Goal: Ask a question

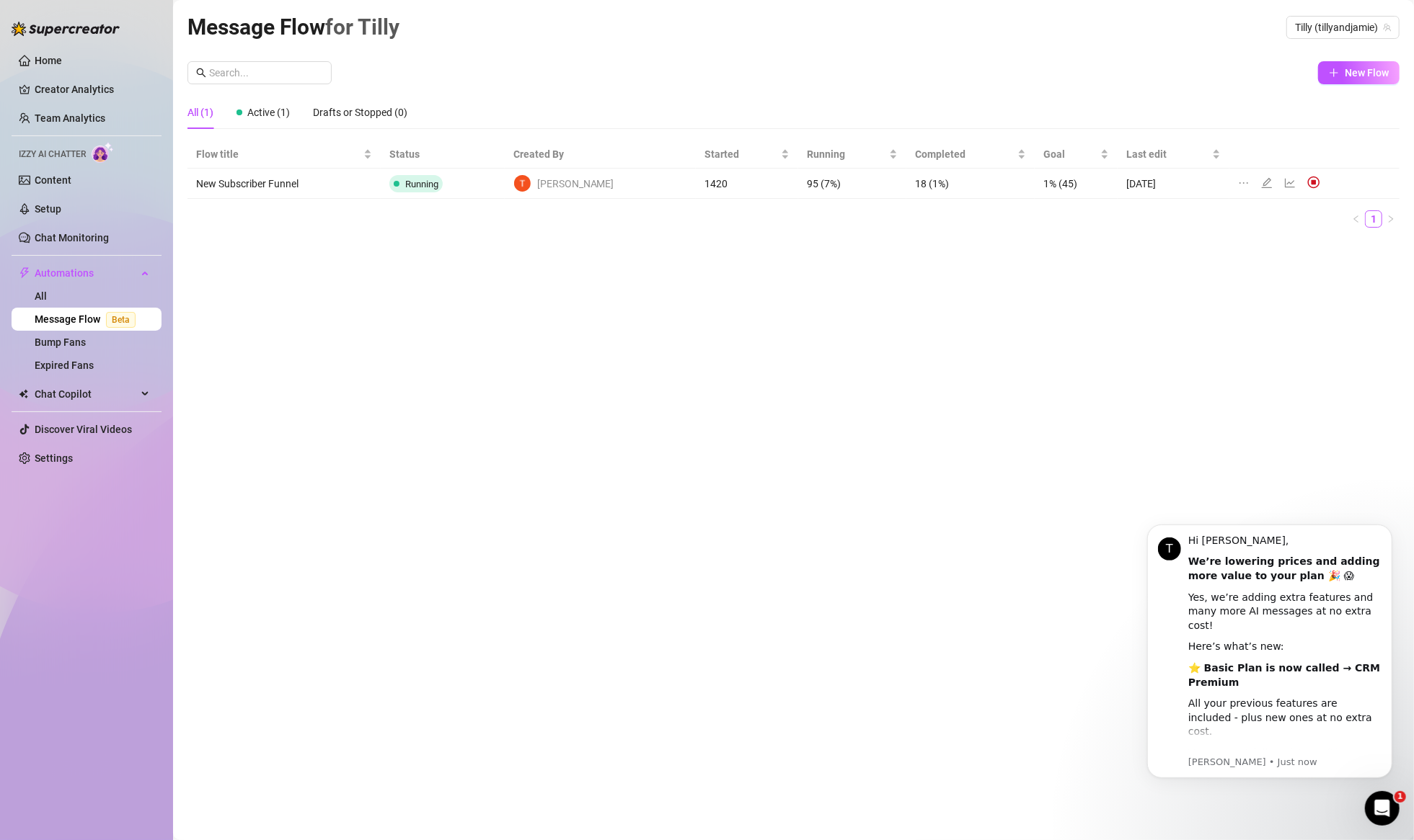
click at [792, 333] on div "Message Flow for [PERSON_NAME] (tillyandjamie) New Flow All (1) Active (1) Draf…" at bounding box center [794, 403] width 1212 height 787
click at [70, 453] on link "Settings" at bounding box center [54, 458] width 38 height 12
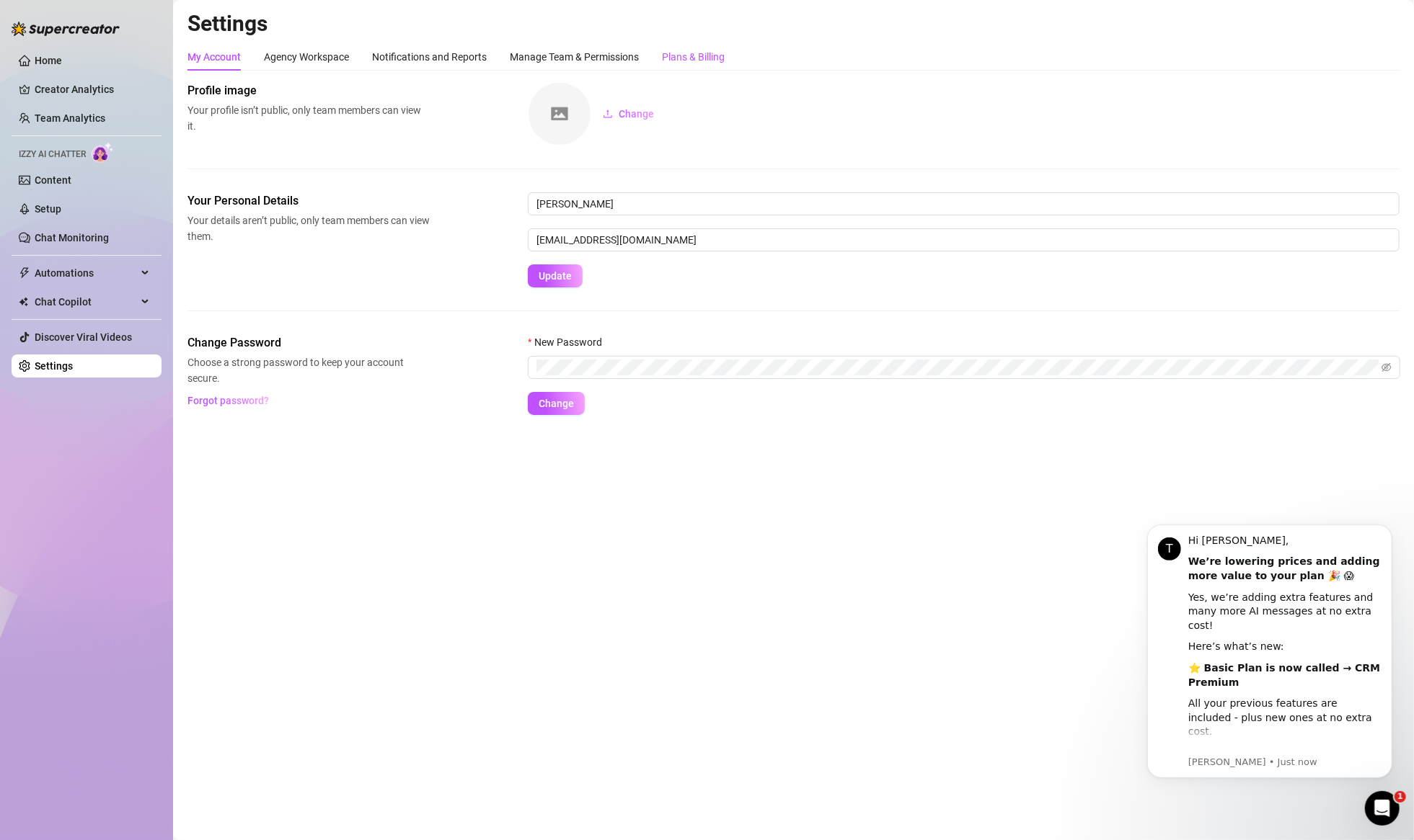
click at [688, 60] on div "Plans & Billing" at bounding box center [693, 57] width 62 height 16
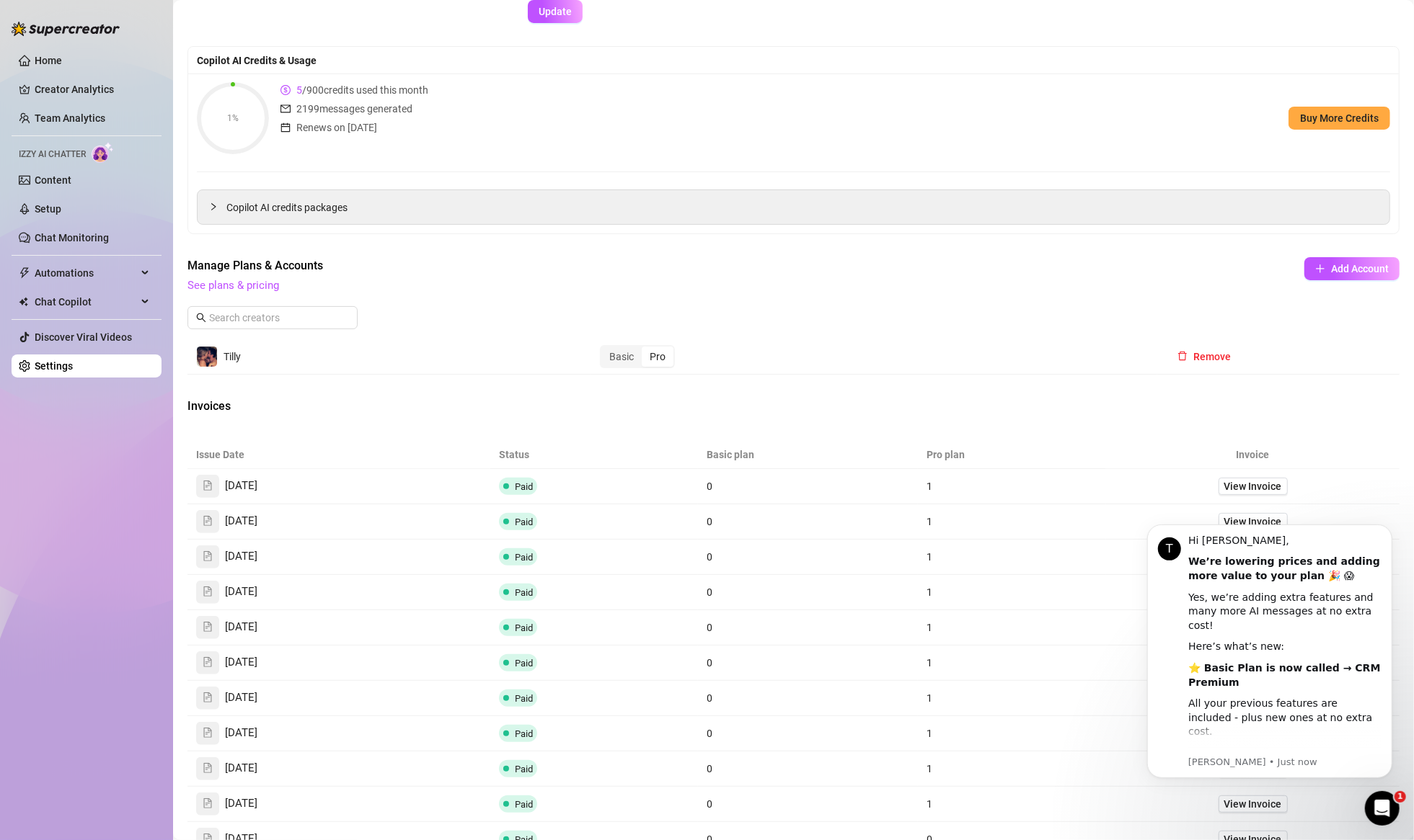
scroll to position [265, 0]
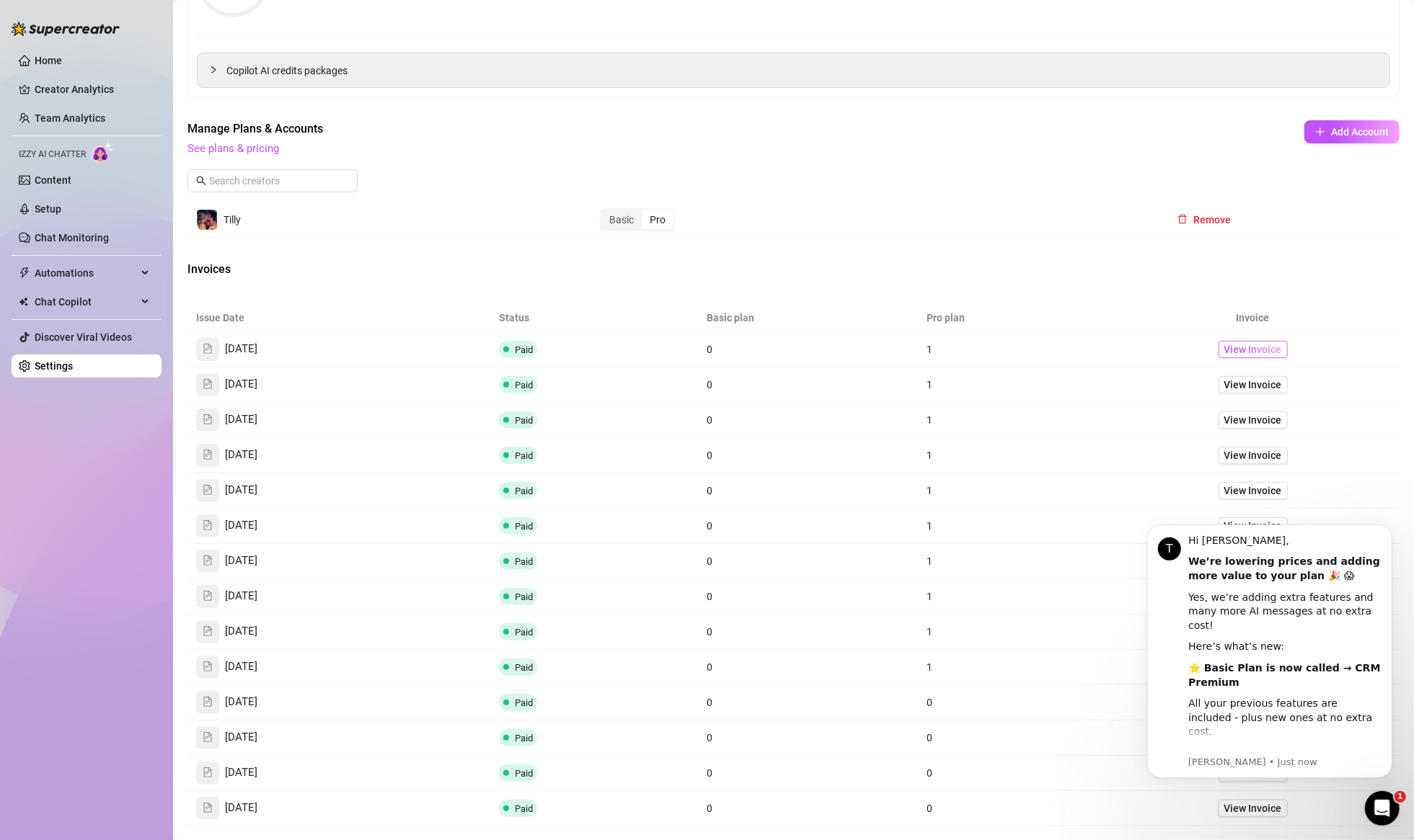
click at [1225, 350] on span "View Invoice" at bounding box center [1253, 349] width 58 height 16
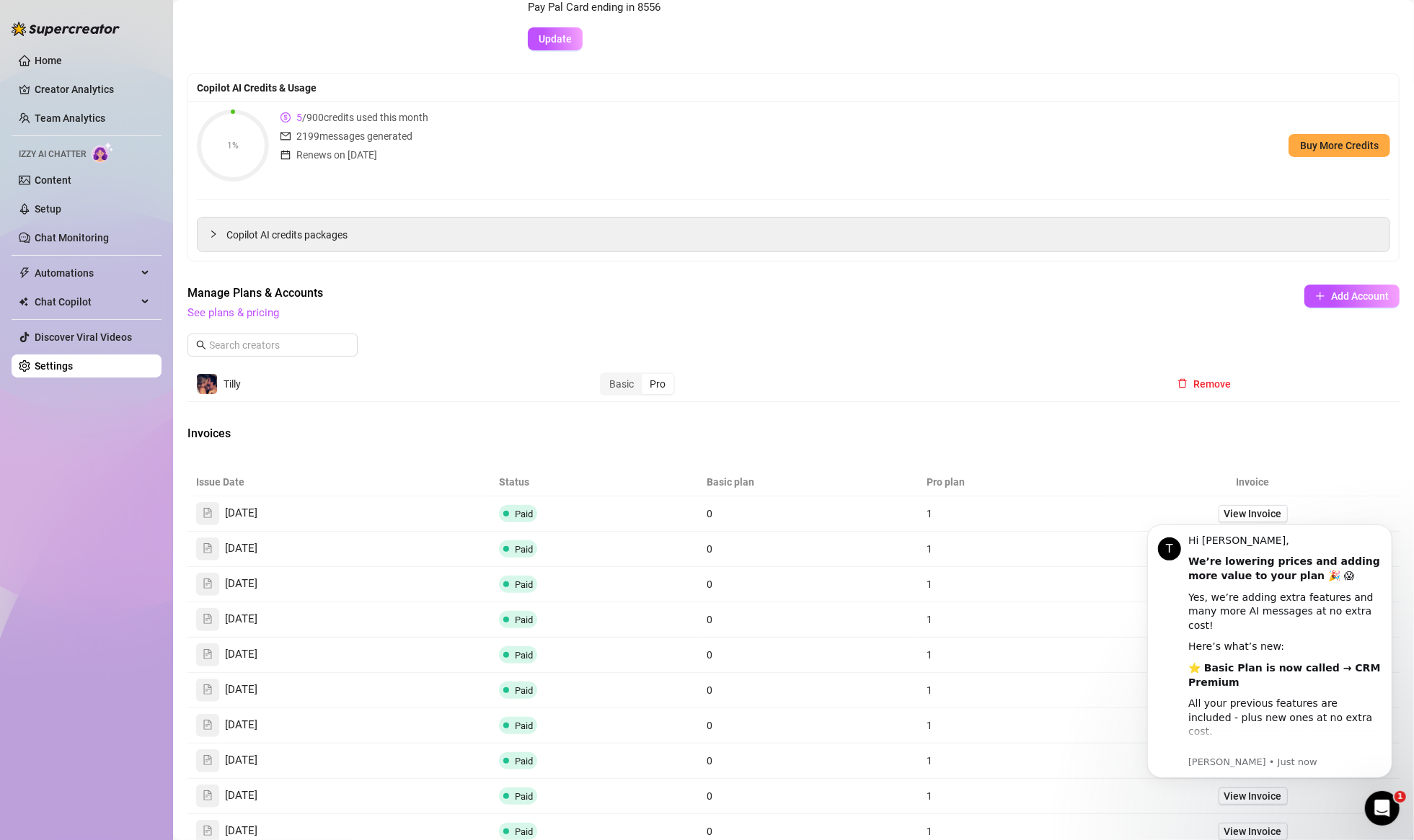
scroll to position [0, 0]
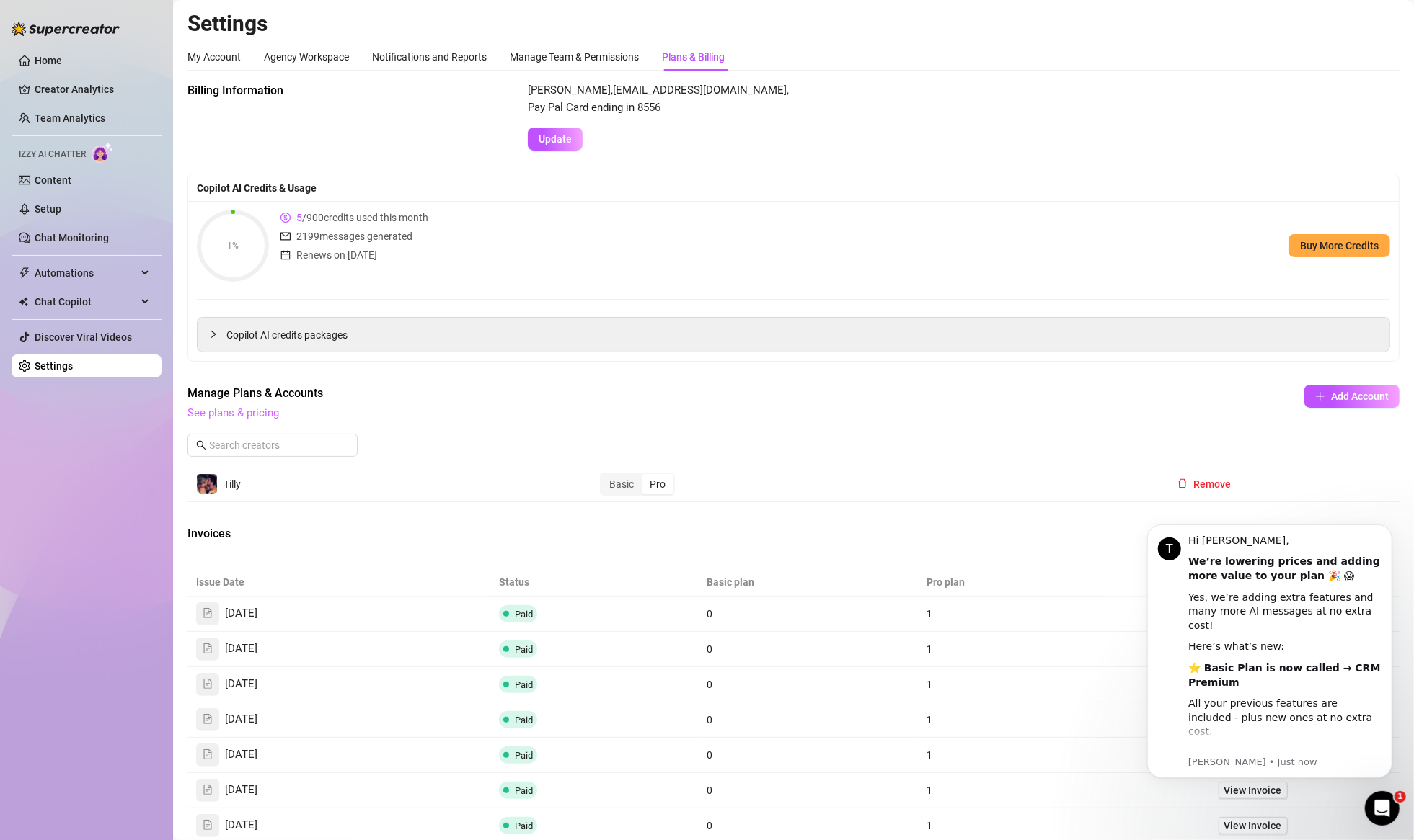
click at [248, 410] on link "See plans & pricing" at bounding box center [234, 413] width 92 height 13
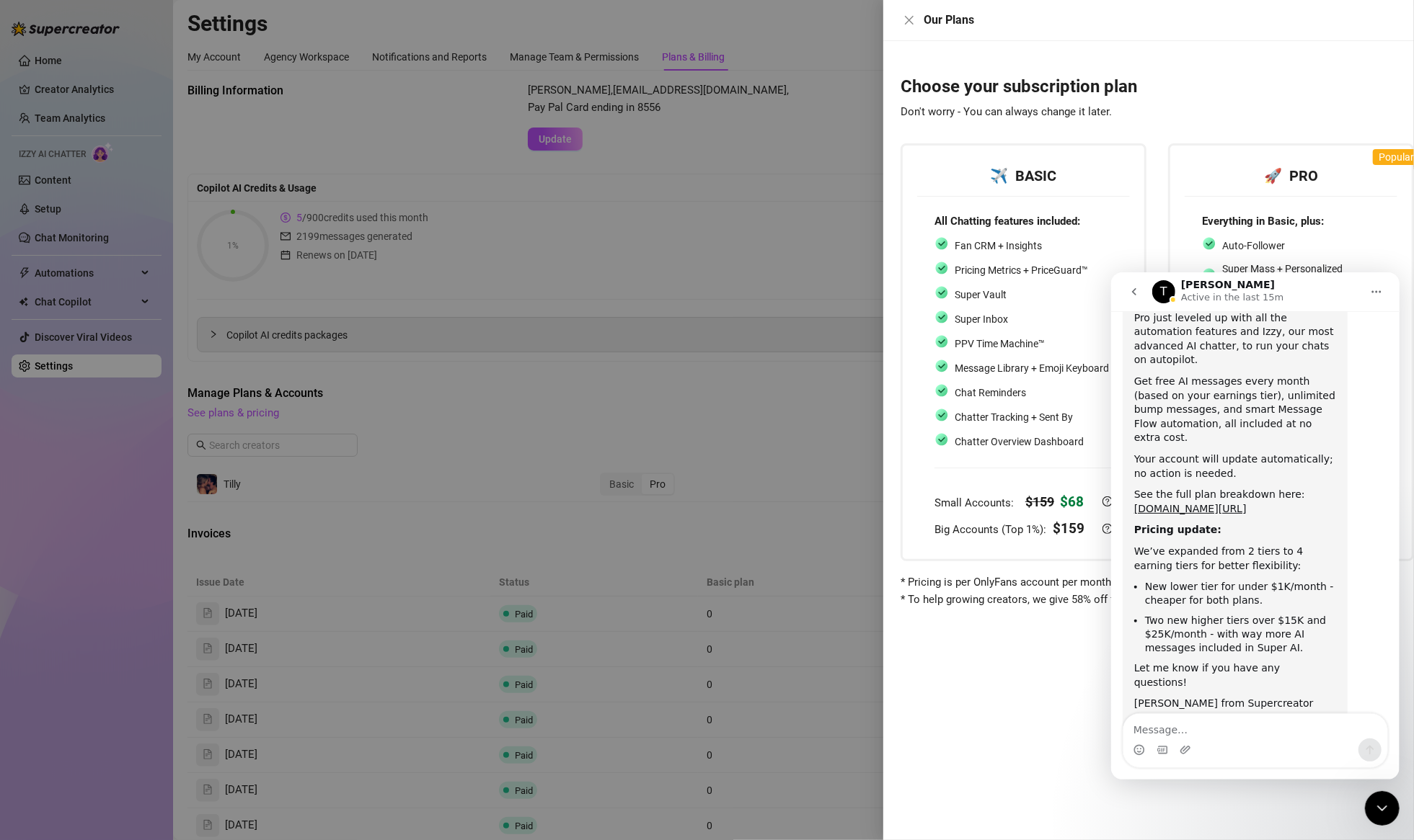
scroll to position [0, 16]
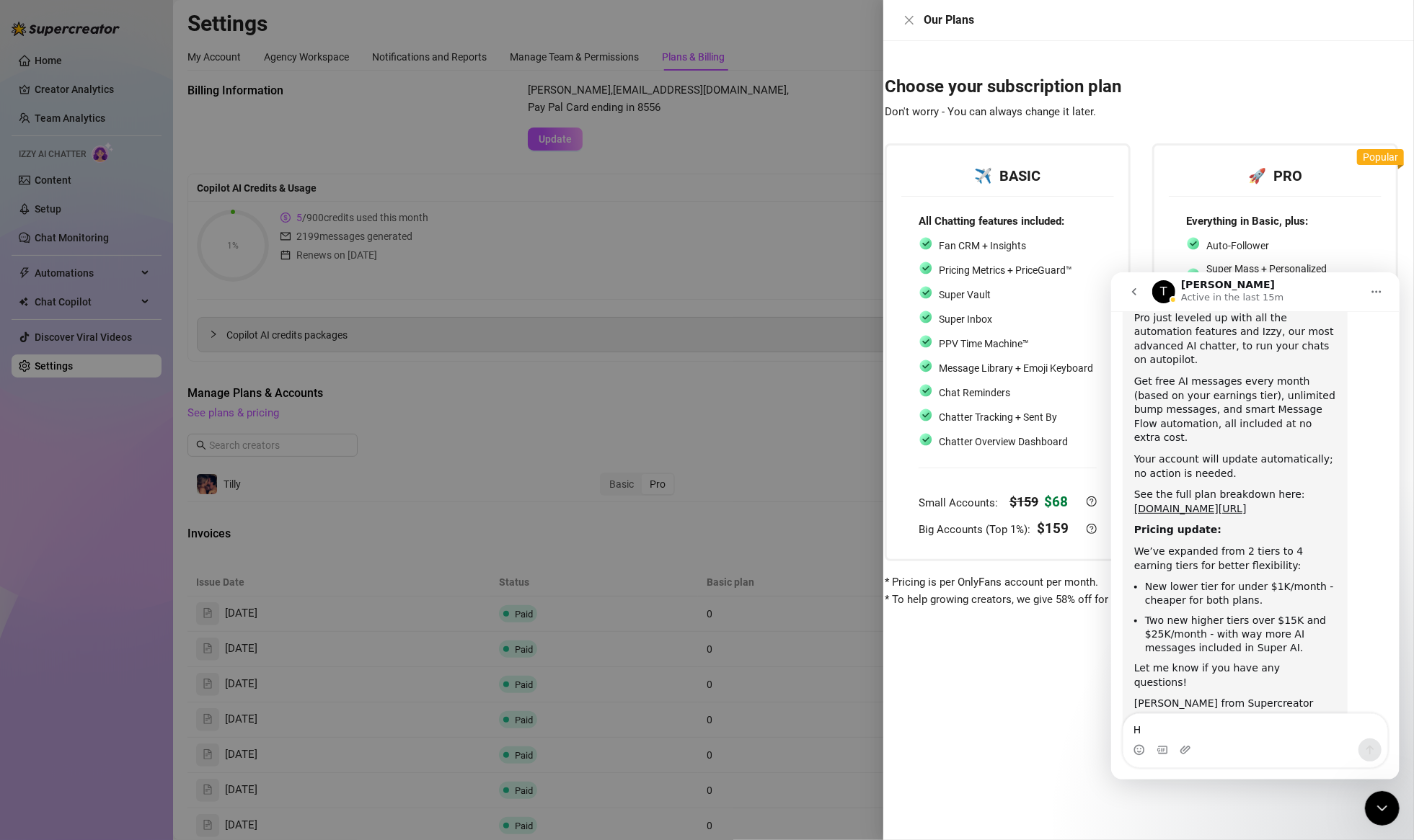
type textarea "Hi"
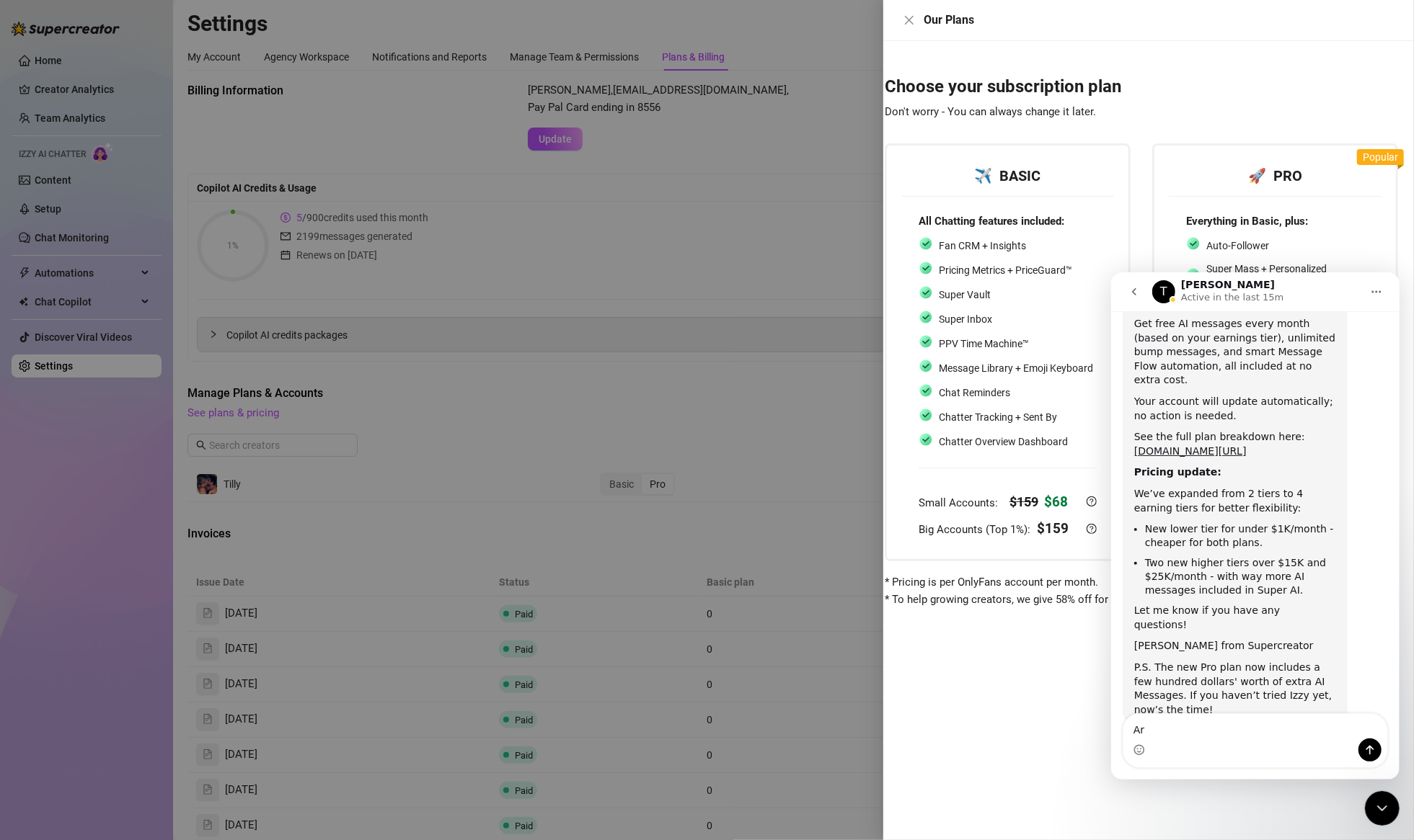
type textarea "A"
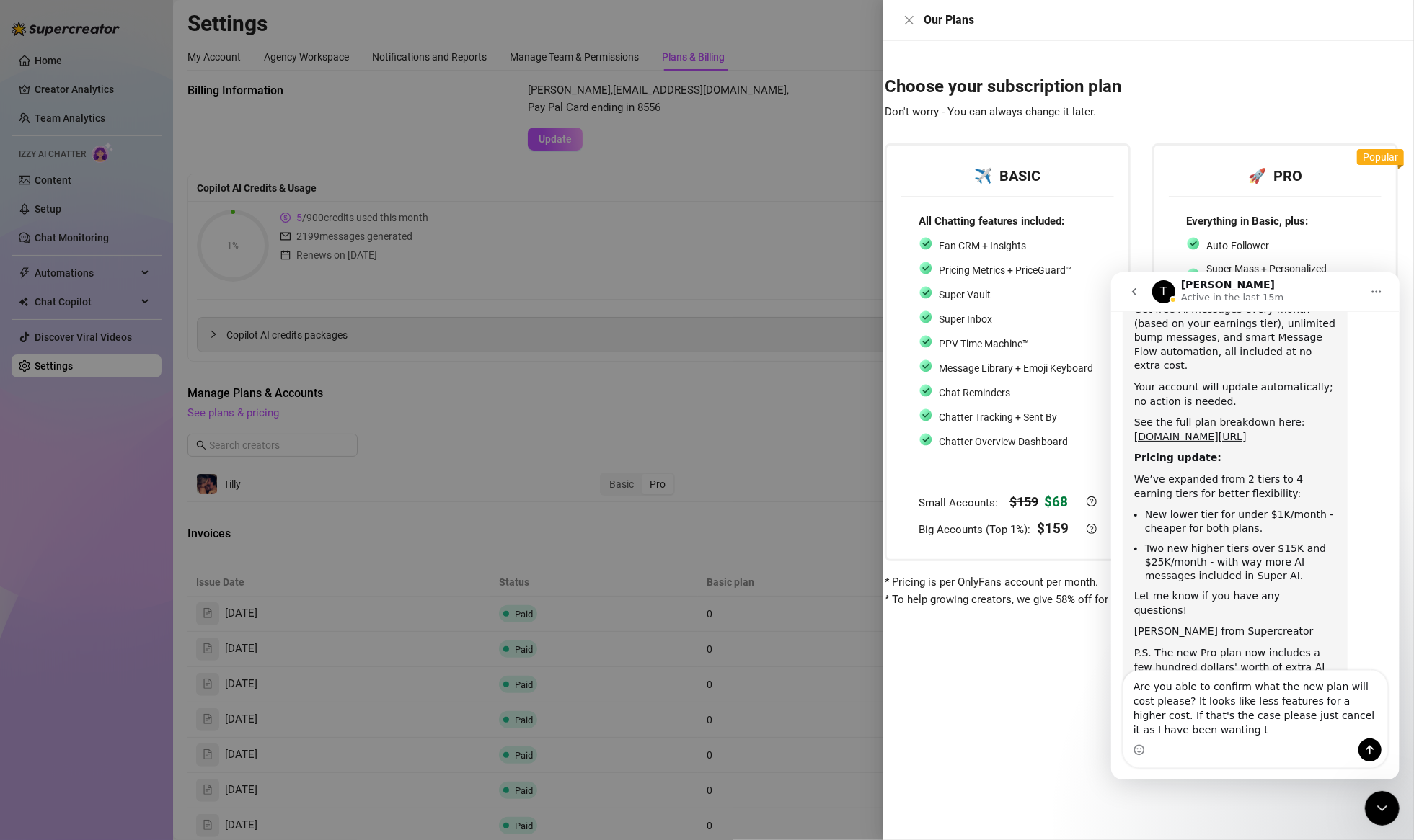
scroll to position [452, 0]
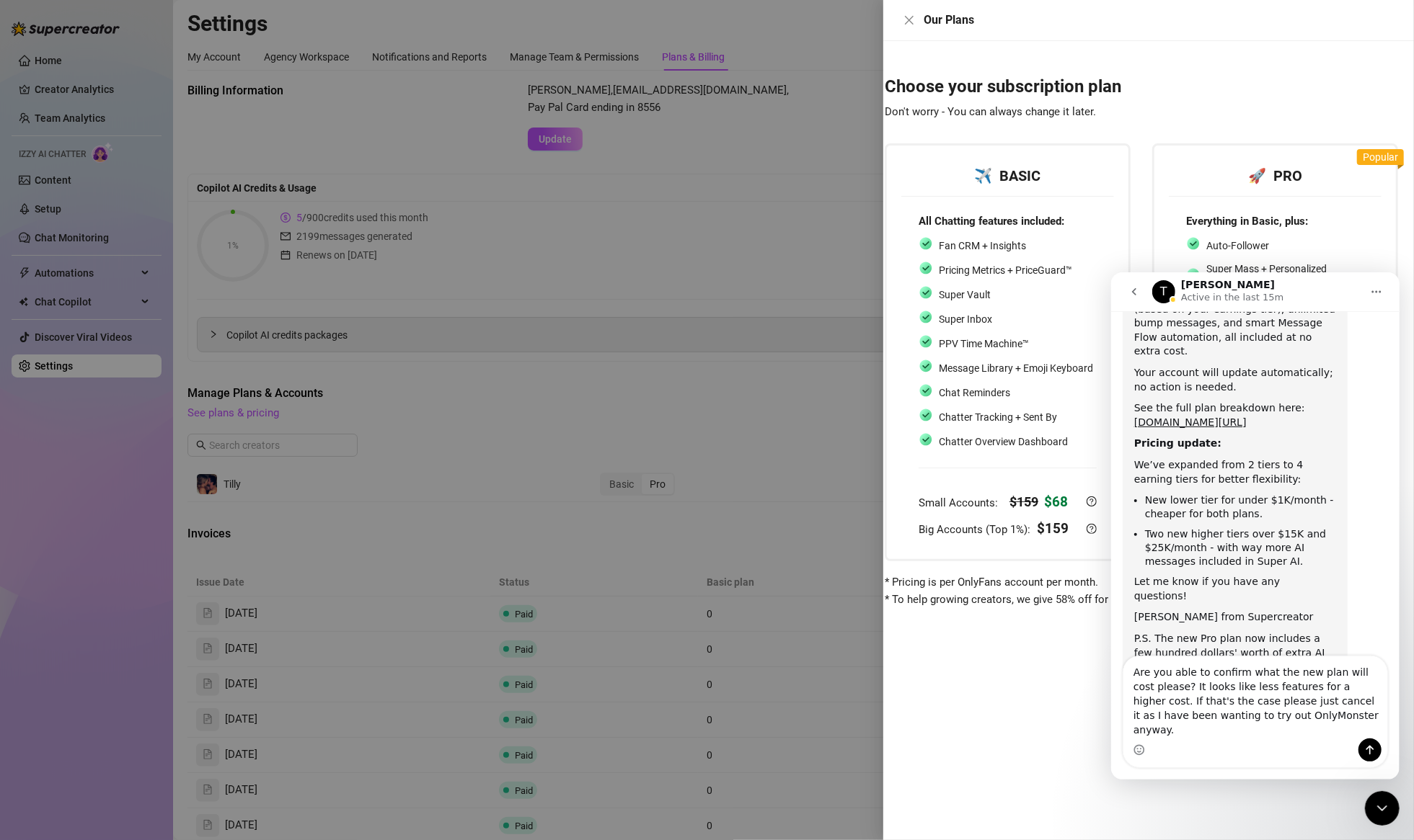
type textarea "Are you able to confirm what the new plan will cost please? It looks like less …"
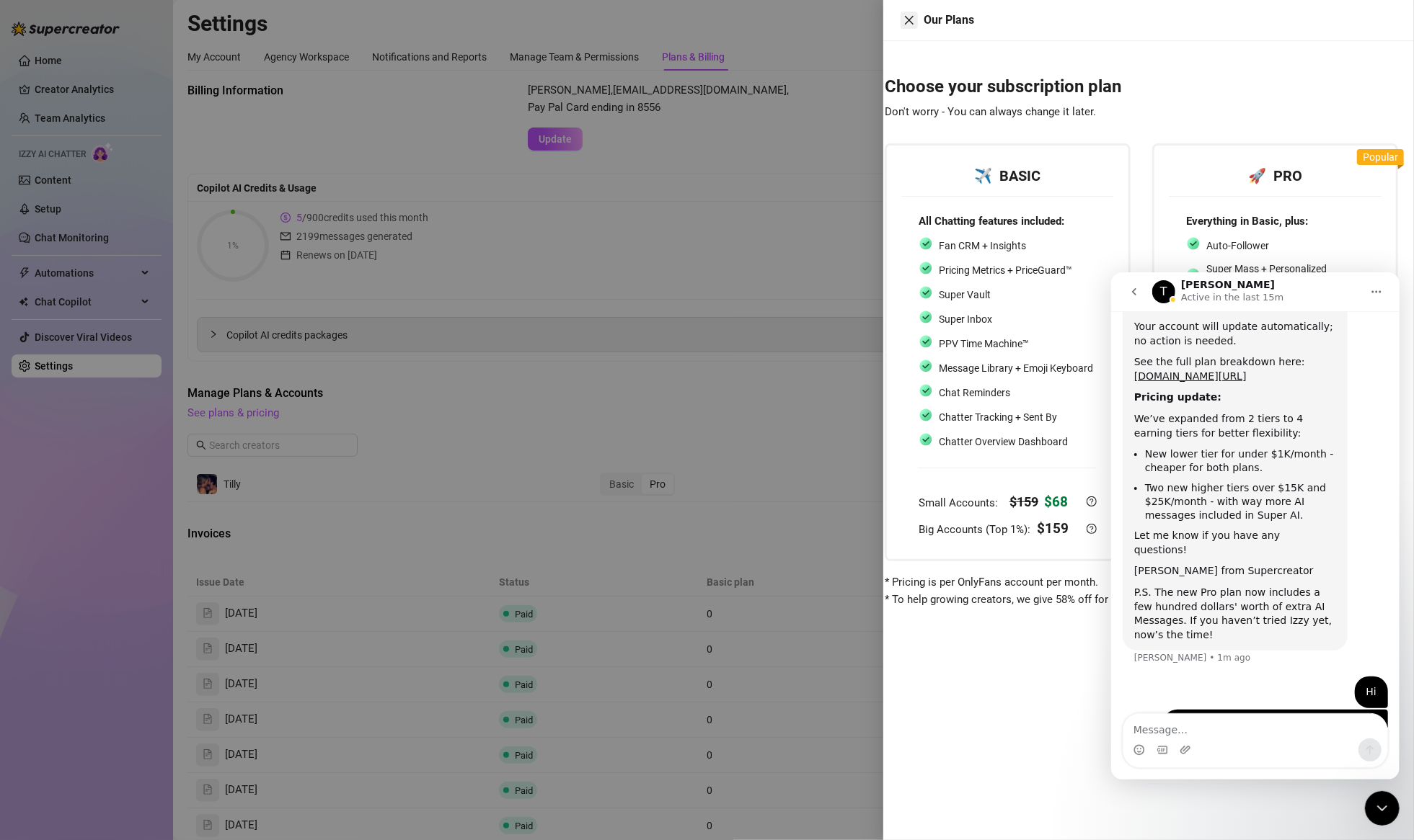
click at [902, 20] on button "Close" at bounding box center [909, 20] width 17 height 17
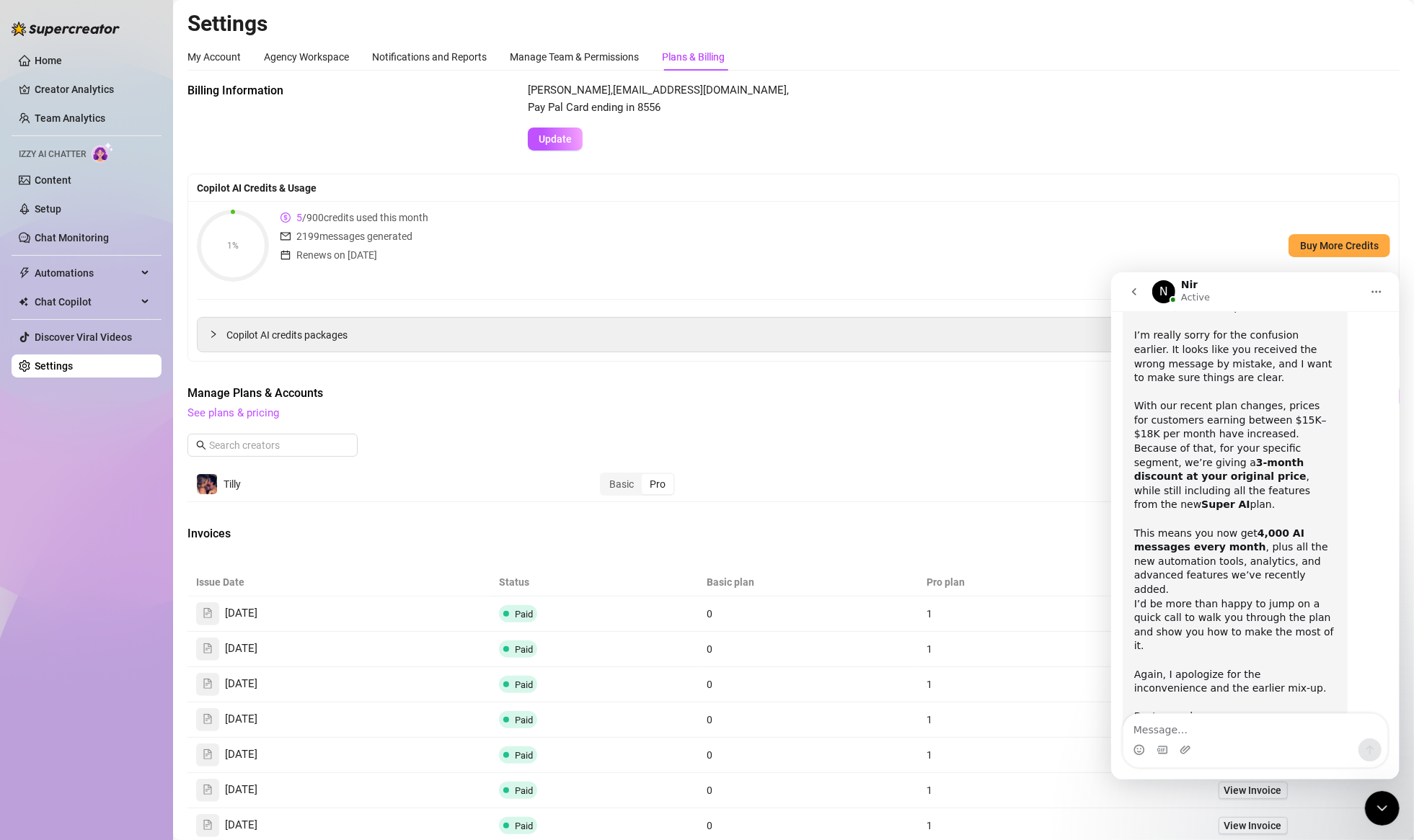
scroll to position [1040, 0]
